Goal: Navigation & Orientation: Find specific page/section

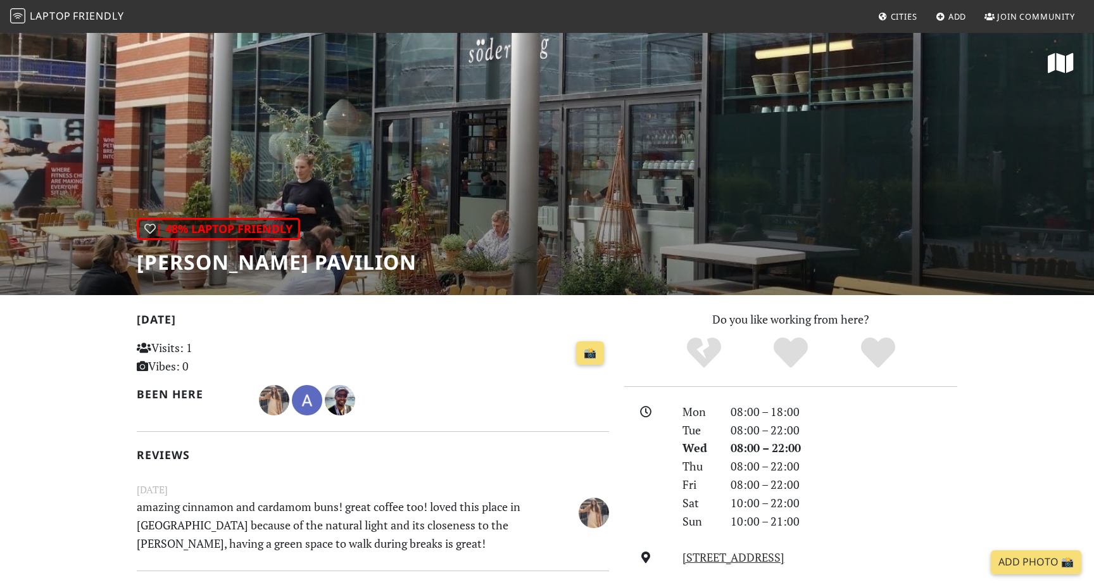
click at [69, 18] on span "Laptop" at bounding box center [50, 16] width 41 height 14
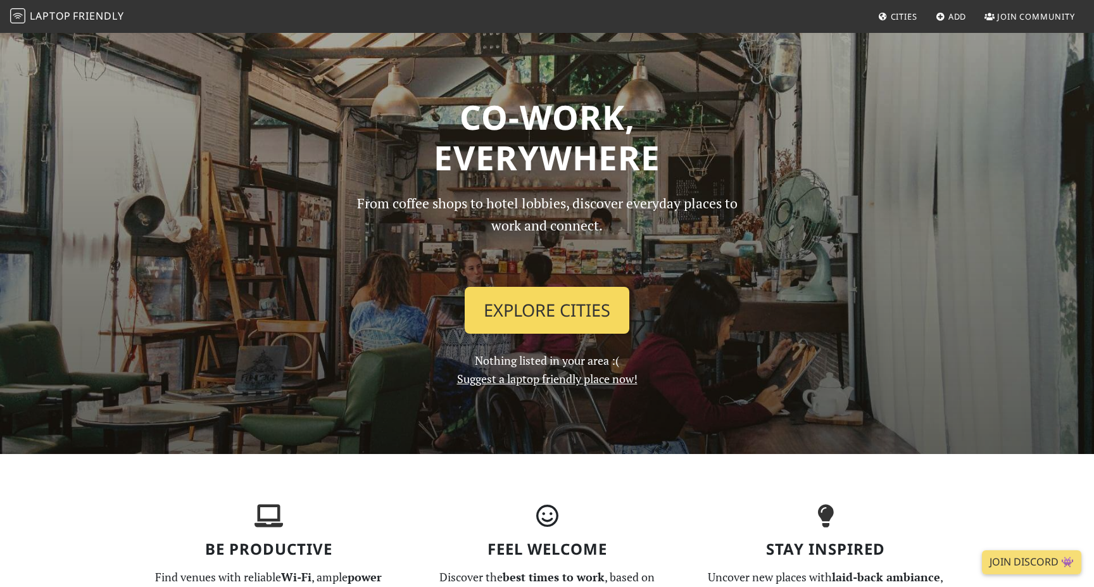
click at [512, 307] on link "Explore Cities" at bounding box center [547, 310] width 165 height 47
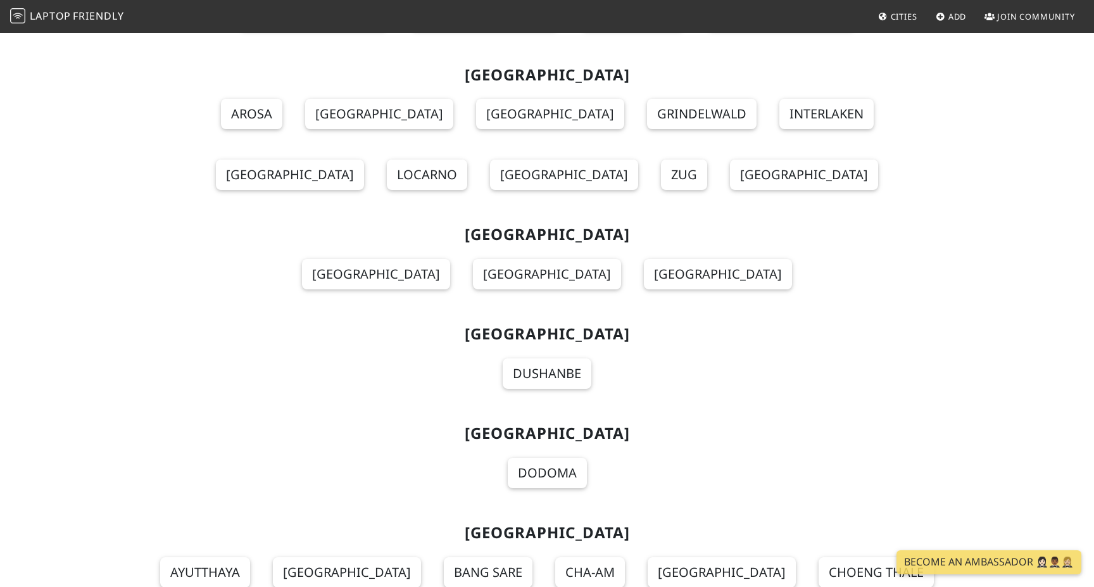
scroll to position [13494, 0]
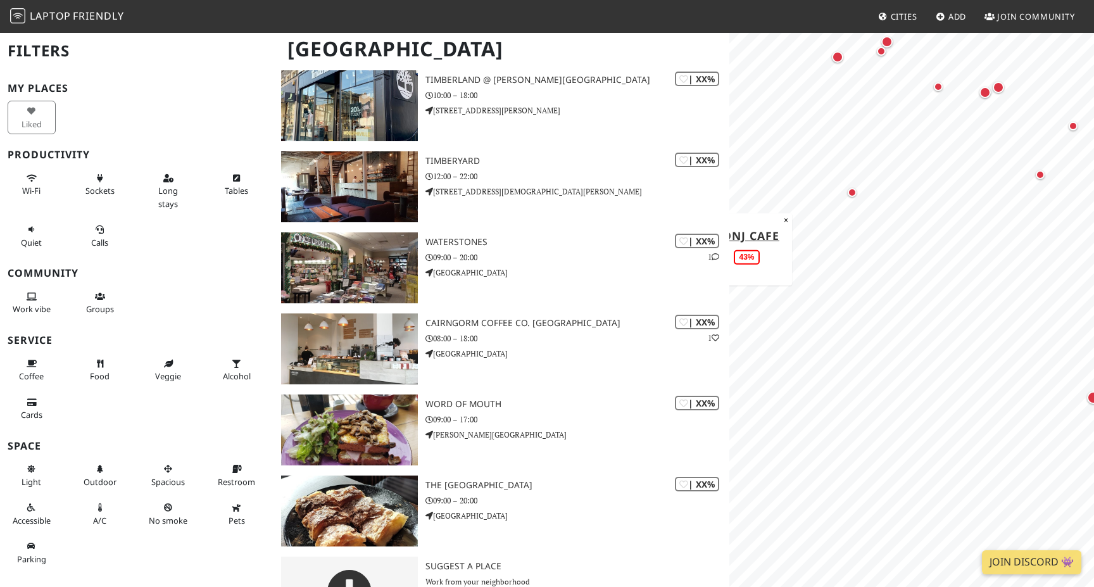
scroll to position [4829, 0]
